Goal: Information Seeking & Learning: Learn about a topic

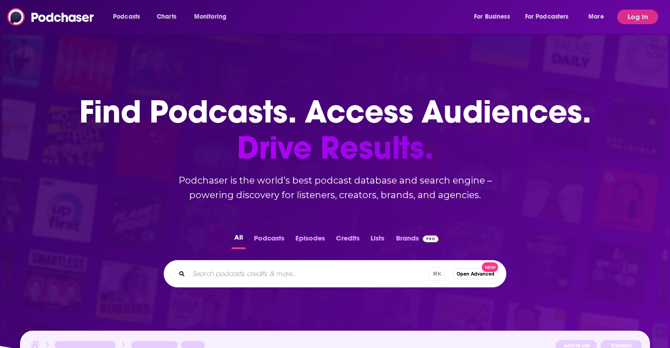
click at [243, 263] on div "⌘ K Open Advanced New" at bounding box center [335, 273] width 343 height 27
click at [240, 275] on input "Search podcasts, credits, & more..." at bounding box center [321, 274] width 264 height 15
paste input "Digital Health Transformers"
type input "Digital Health Transformers"
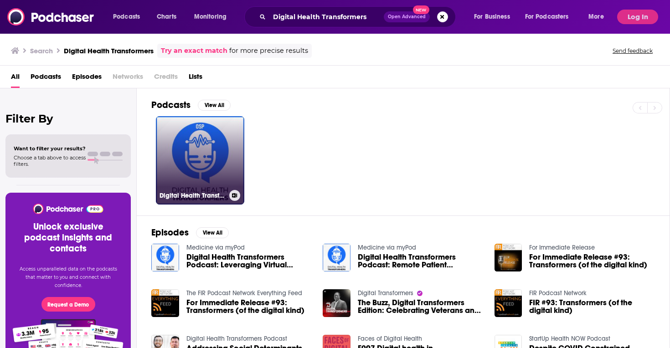
click at [182, 165] on link "Digital Health Transformers Podcast" at bounding box center [200, 160] width 88 height 88
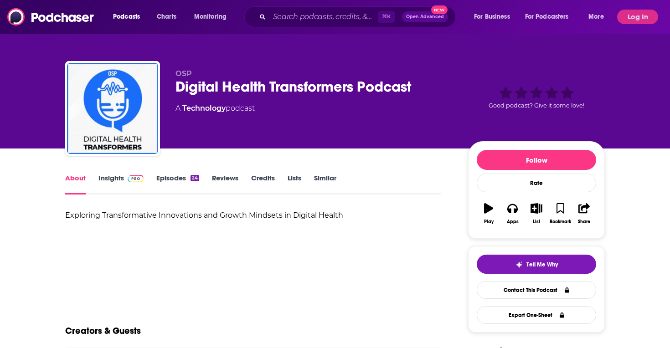
click at [113, 174] on link "Insights" at bounding box center [121, 184] width 45 height 21
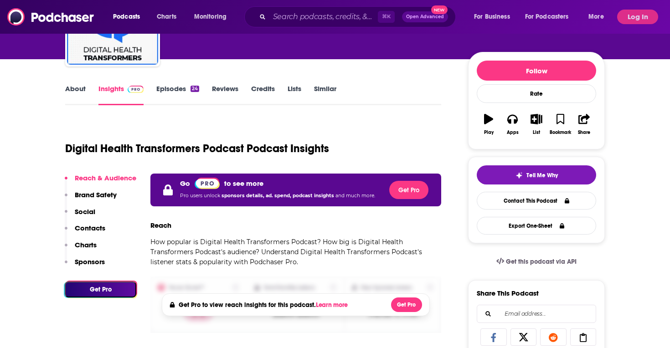
scroll to position [99, 0]
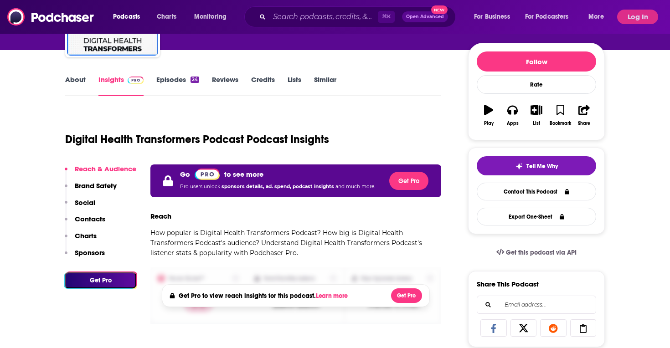
click at [124, 81] on span at bounding box center [134, 79] width 20 height 9
click at [633, 14] on button "Log In" at bounding box center [638, 17] width 41 height 15
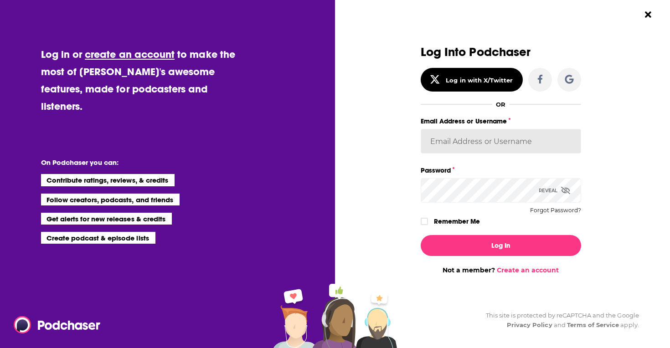
type input "SolComms"
click at [460, 138] on input "SolComms" at bounding box center [501, 141] width 161 height 25
click at [425, 218] on label "Dialog" at bounding box center [424, 221] width 7 height 7
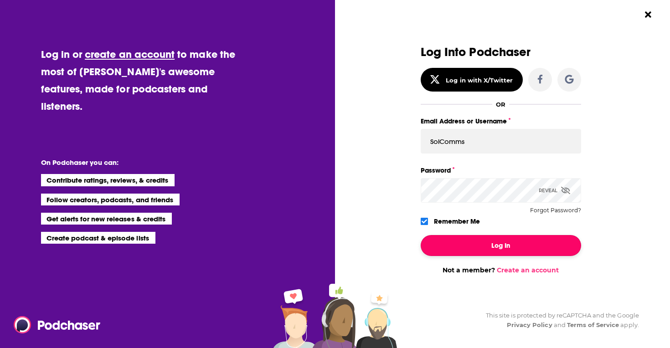
click at [439, 237] on button "Log In" at bounding box center [501, 245] width 161 height 21
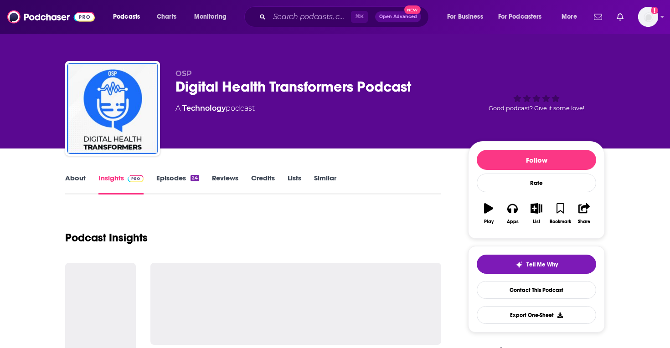
scroll to position [99, 0]
